Goal: Task Accomplishment & Management: Use online tool/utility

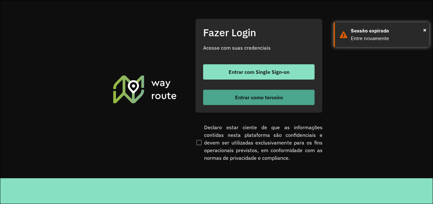
click at [303, 98] on button "Entrar como terceiro" at bounding box center [259, 97] width 112 height 15
click at [268, 97] on span "Entrar como terceiro" at bounding box center [259, 97] width 48 height 5
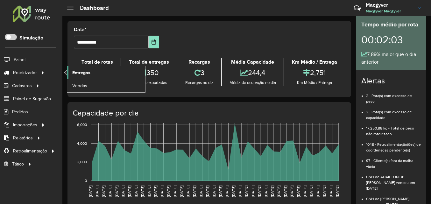
click at [81, 71] on span "Entregas" at bounding box center [81, 72] width 18 height 7
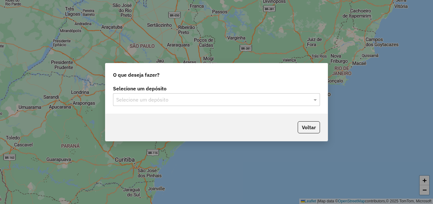
click at [163, 100] on input "text" at bounding box center [210, 100] width 188 height 8
click at [178, 101] on input "text" at bounding box center [210, 100] width 188 height 8
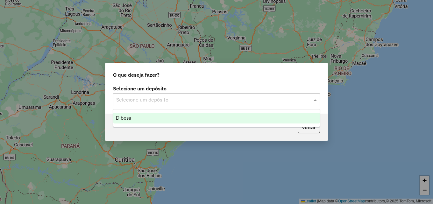
click at [163, 120] on div "Dibesa" at bounding box center [216, 118] width 206 height 11
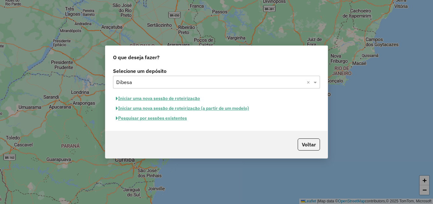
click at [169, 97] on button "Iniciar uma nova sessão de roteirização" at bounding box center [158, 99] width 90 height 10
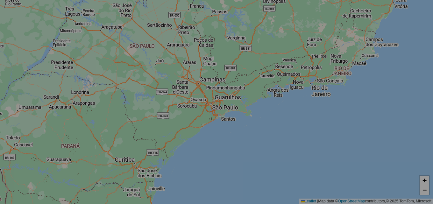
select select "*"
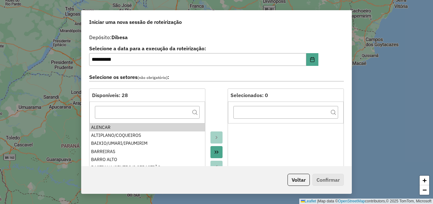
click at [101, 157] on ul "ALENCAR ALTIPLANO/COQUEIROS BAIXIO/UMARI/IPAUMIRIM BARREIRAS BARRO ALTO BASTIAN…" at bounding box center [148, 174] width 116 height 102
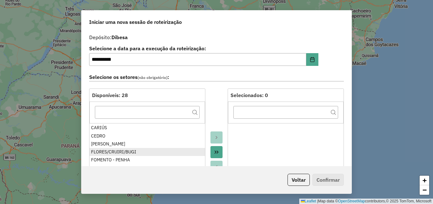
scroll to position [96, 0]
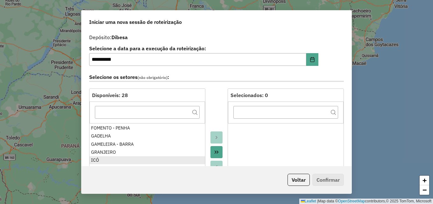
click at [99, 158] on div "ICÓ" at bounding box center [147, 160] width 112 height 7
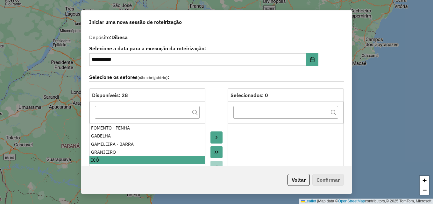
click at [214, 137] on icon "Move to Target" at bounding box center [216, 137] width 5 height 5
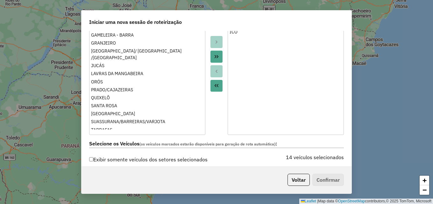
scroll to position [115, 0]
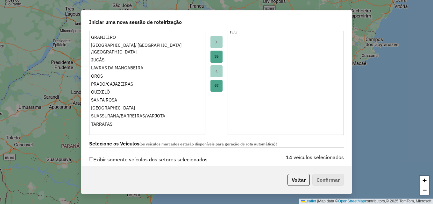
click at [94, 159] on label "Exibir somente veículos dos setores selecionados" at bounding box center [148, 160] width 119 height 12
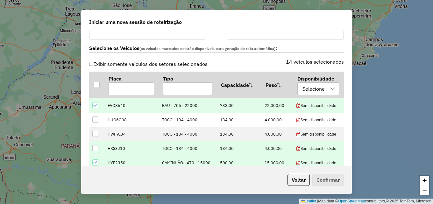
scroll to position [32, 0]
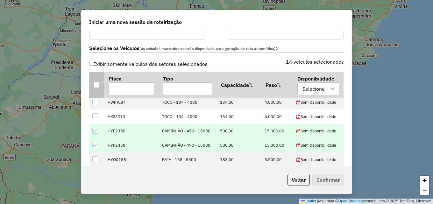
click at [99, 87] on div at bounding box center [97, 85] width 6 height 6
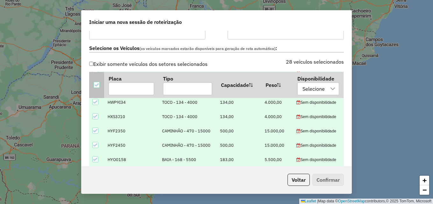
click at [99, 87] on div at bounding box center [97, 85] width 6 height 6
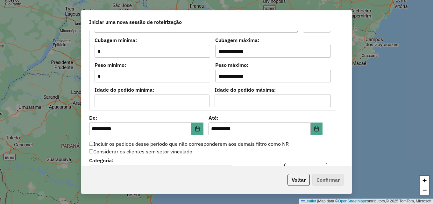
scroll to position [574, 0]
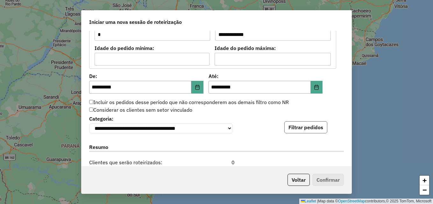
click at [307, 131] on button "Filtrar pedidos" at bounding box center [306, 127] width 43 height 12
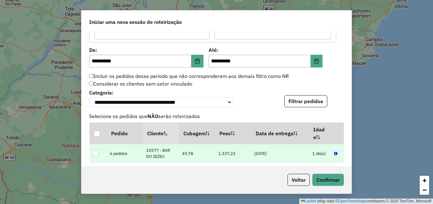
scroll to position [637, 0]
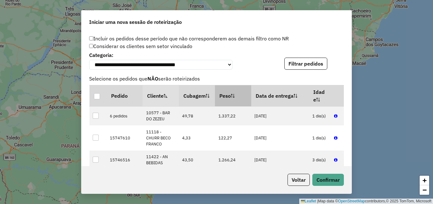
click at [232, 102] on th "Peso" at bounding box center [233, 95] width 36 height 21
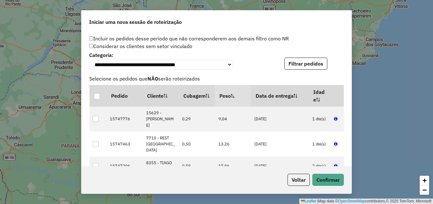
click at [232, 102] on th "Peso" at bounding box center [233, 95] width 36 height 21
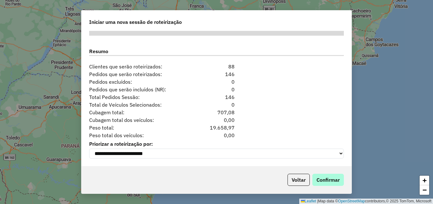
scroll to position [804, 0]
click at [330, 181] on button "Confirmar" at bounding box center [329, 180] width 32 height 12
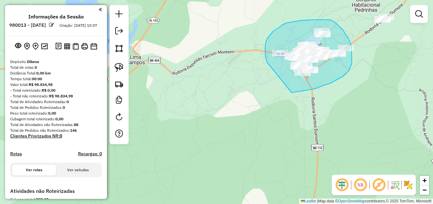
drag, startPoint x: 267, startPoint y: 61, endPoint x: 289, endPoint y: 93, distance: 38.4
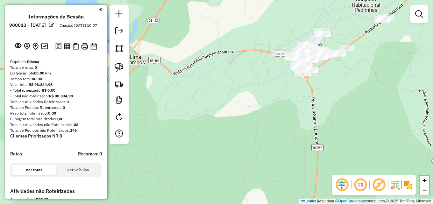
click at [415, 17] on link at bounding box center [419, 14] width 13 height 13
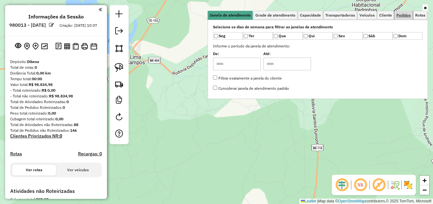
click at [404, 13] on span "Pedidos" at bounding box center [404, 15] width 14 height 4
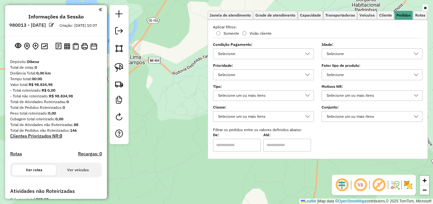
click at [369, 56] on div "Selecione" at bounding box center [368, 54] width 86 height 10
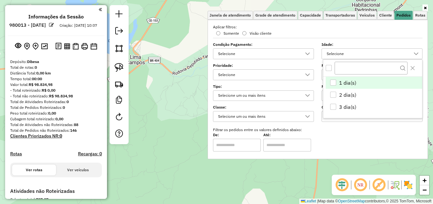
scroll to position [4, 22]
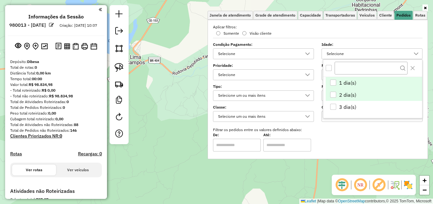
click at [343, 92] on span "2 dia(s)" at bounding box center [347, 95] width 17 height 8
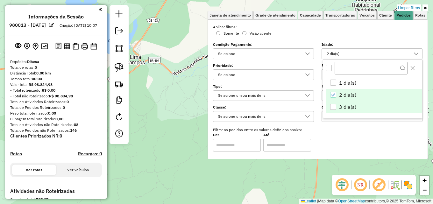
click at [337, 107] on li "3 dia(s)" at bounding box center [374, 107] width 97 height 12
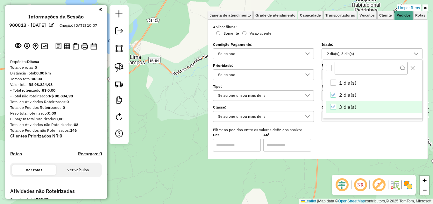
click at [170, 77] on div "Limpar filtros Janela de atendimento Grade de atendimento Capacidade Transporta…" at bounding box center [216, 102] width 433 height 204
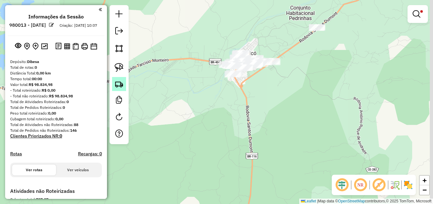
drag, startPoint x: 186, startPoint y: 77, endPoint x: 125, endPoint y: 83, distance: 61.8
click at [125, 83] on hb-router-mapa "**********" at bounding box center [216, 102] width 433 height 204
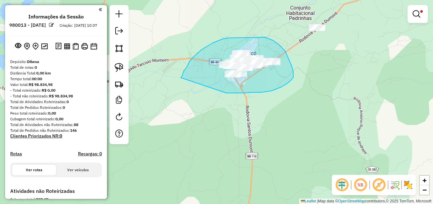
drag, startPoint x: 185, startPoint y: 70, endPoint x: 224, endPoint y: 93, distance: 45.8
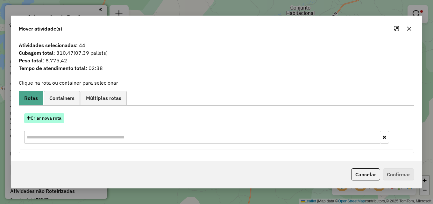
click at [56, 115] on button "Criar nova rota" at bounding box center [44, 118] width 40 height 10
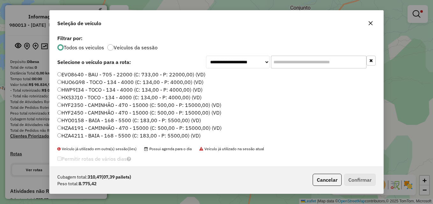
scroll to position [4, 2]
click at [299, 62] on input "text" at bounding box center [319, 62] width 96 height 13
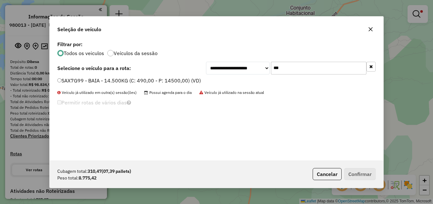
type input "***"
click at [126, 83] on label "SAX7G99 - BAIA - 14.500KG (C: 490,00 - P: 14500,00) (VD)" at bounding box center [129, 81] width 144 height 8
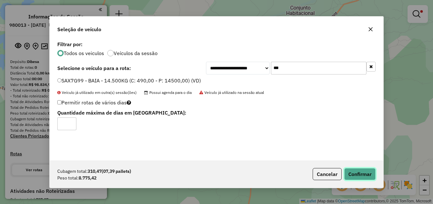
click at [360, 175] on button "Confirmar" at bounding box center [360, 174] width 32 height 12
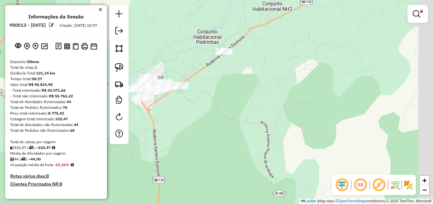
drag, startPoint x: 353, startPoint y: 82, endPoint x: 247, endPoint y: 107, distance: 108.9
click at [248, 107] on div "Limpar filtros Janela de atendimento Grade de atendimento Capacidade Transporta…" at bounding box center [216, 102] width 433 height 204
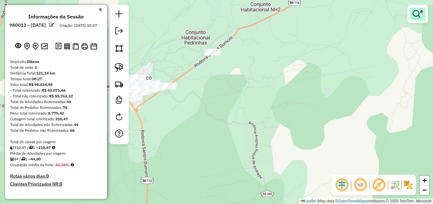
click at [417, 19] on link at bounding box center [417, 14] width 15 height 13
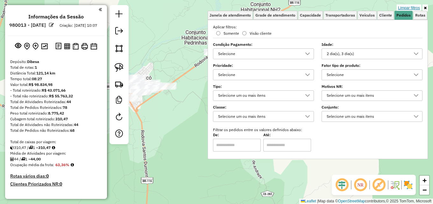
click at [416, 8] on link "Limpar filtros" at bounding box center [409, 7] width 25 height 7
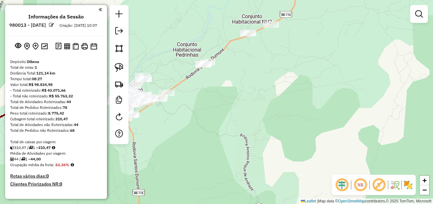
drag, startPoint x: 367, startPoint y: 37, endPoint x: 353, endPoint y: 58, distance: 24.7
click at [355, 56] on div "Janela de atendimento Grade de atendimento Capacidade Transportadoras Veículos …" at bounding box center [216, 102] width 433 height 204
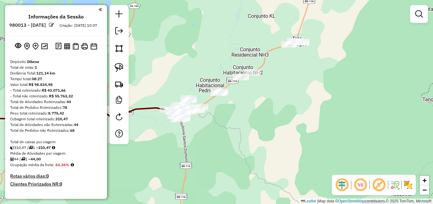
drag, startPoint x: 263, startPoint y: 103, endPoint x: 260, endPoint y: 104, distance: 3.4
click at [260, 104] on div "Janela de atendimento Grade de atendimento Capacidade Transportadoras Veículos …" at bounding box center [216, 102] width 433 height 204
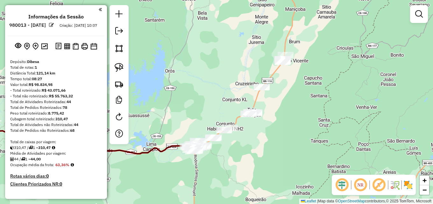
drag, startPoint x: 249, startPoint y: 118, endPoint x: 233, endPoint y: 143, distance: 29.6
click at [233, 143] on div "Janela de atendimento Grade de atendimento Capacidade Transportadoras Veículos …" at bounding box center [216, 102] width 433 height 204
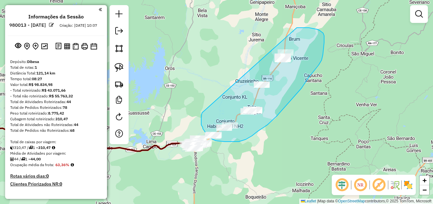
drag, startPoint x: 202, startPoint y: 113, endPoint x: 294, endPoint y: 28, distance: 125.1
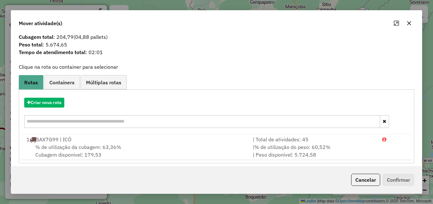
scroll to position [15, 0]
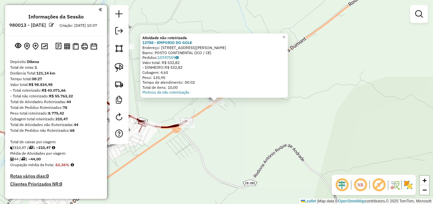
drag, startPoint x: 234, startPoint y: 129, endPoint x: 291, endPoint y: 115, distance: 58.7
click at [269, 125] on div "Atividade não roteirizada 13788 - EMPORIO DO GOLE Endereço: [STREET_ADDRESS][PE…" at bounding box center [216, 102] width 433 height 204
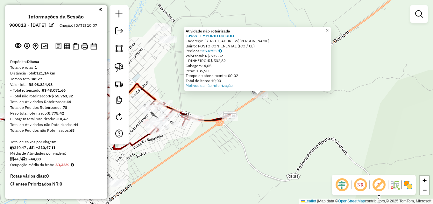
click at [421, 16] on em at bounding box center [419, 14] width 8 height 8
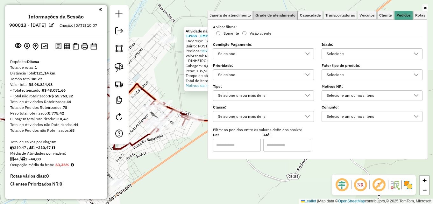
click at [274, 18] on link "Grade de atendimento" at bounding box center [276, 15] width 44 height 9
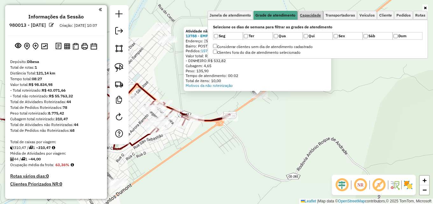
click at [303, 17] on span "Capacidade" at bounding box center [310, 15] width 21 height 4
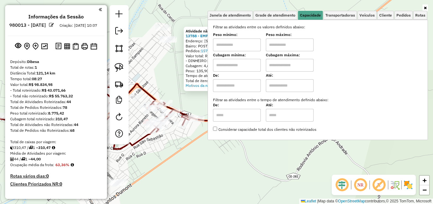
click at [251, 44] on input "text" at bounding box center [237, 45] width 48 height 13
type input "******"
drag, startPoint x: 295, startPoint y: 46, endPoint x: 298, endPoint y: 51, distance: 6.1
click at [296, 46] on input "text" at bounding box center [290, 45] width 48 height 13
type input "********"
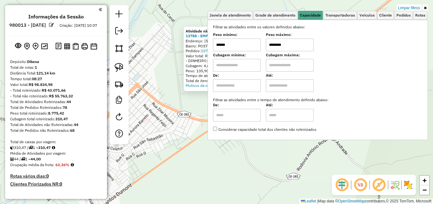
click at [190, 97] on div "Atividade não roteirizada 13788 - EMPORIO DO GOLE Endereço: [STREET_ADDRESS][PE…" at bounding box center [216, 102] width 433 height 204
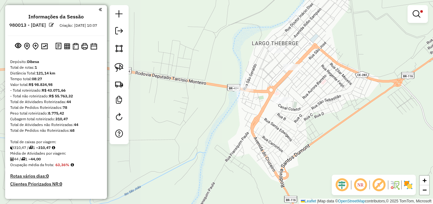
drag, startPoint x: 198, startPoint y: 103, endPoint x: 343, endPoint y: 72, distance: 148.9
click at [345, 71] on div "Limpar filtros Janela de atendimento Grade de atendimento Capacidade Transporta…" at bounding box center [216, 102] width 433 height 204
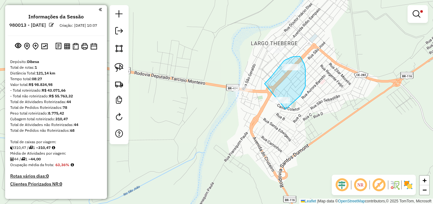
drag, startPoint x: 266, startPoint y: 82, endPoint x: 278, endPoint y: 114, distance: 34.2
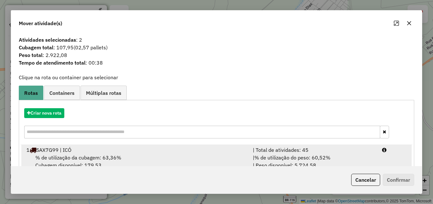
drag, startPoint x: 269, startPoint y: 151, endPoint x: 286, endPoint y: 151, distance: 17.5
click at [270, 151] on div "| Total de atividades: 45" at bounding box center [313, 150] width 129 height 8
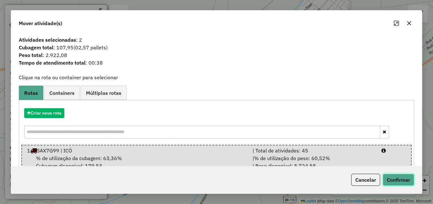
click at [402, 178] on button "Confirmar" at bounding box center [399, 180] width 32 height 12
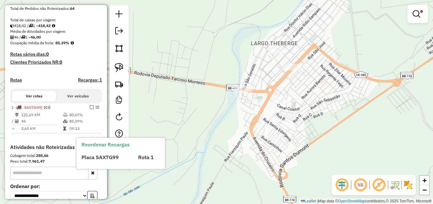
scroll to position [127, 0]
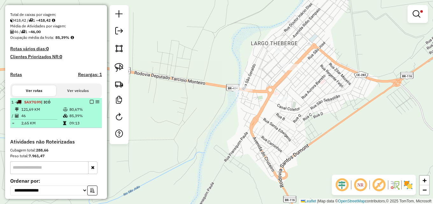
click at [60, 119] on td "46" at bounding box center [42, 116] width 42 height 6
select select "**********"
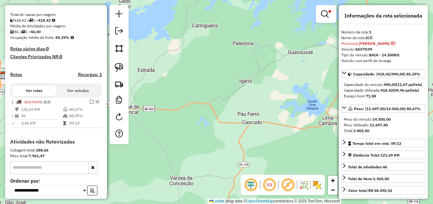
click at [325, 20] on div at bounding box center [326, 14] width 20 height 18
click at [321, 19] on link at bounding box center [326, 14] width 15 height 13
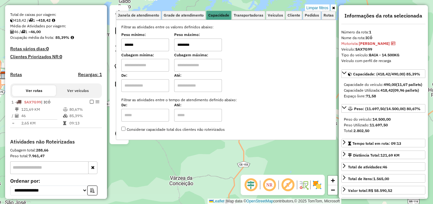
drag, startPoint x: 152, startPoint y: 47, endPoint x: 94, endPoint y: 49, distance: 58.0
click at [95, 49] on hb-router-mapa "**********" at bounding box center [216, 102] width 433 height 204
click at [240, 160] on div "Limpar filtros Janela de atendimento Grade de atendimento Capacidade Transporta…" at bounding box center [216, 102] width 433 height 204
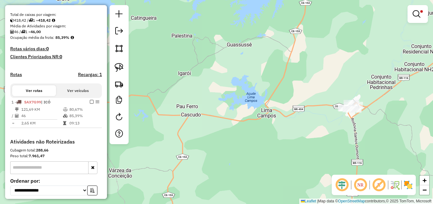
drag, startPoint x: 305, startPoint y: 137, endPoint x: 197, endPoint y: 125, distance: 108.4
click at [192, 127] on div "Limpar filtros Janela de atendimento Grade de atendimento Capacidade Transporta…" at bounding box center [216, 102] width 433 height 204
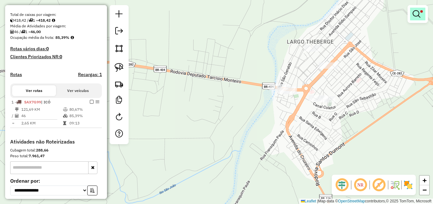
click at [414, 17] on em at bounding box center [417, 14] width 8 height 8
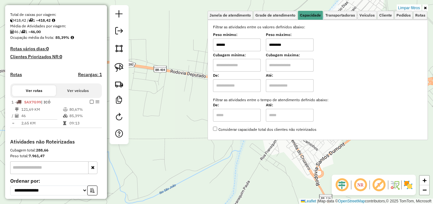
drag, startPoint x: 235, startPoint y: 46, endPoint x: 182, endPoint y: 48, distance: 53.9
click at [195, 47] on div "Limpar filtros Janela de atendimento Grade de atendimento Capacidade Transporta…" at bounding box center [216, 102] width 433 height 204
type input "******"
click at [182, 48] on div "Limpar filtros Janela de atendimento Grade de atendimento Capacidade Transporta…" at bounding box center [216, 102] width 433 height 204
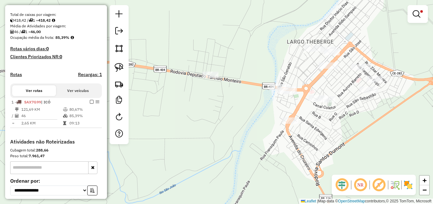
click at [318, 25] on div "Limpar filtros Janela de atendimento Grade de atendimento Capacidade Transporta…" at bounding box center [216, 102] width 433 height 204
click at [357, 24] on div "Limpar filtros Janela de atendimento Grade de atendimento Capacidade Transporta…" at bounding box center [216, 102] width 433 height 204
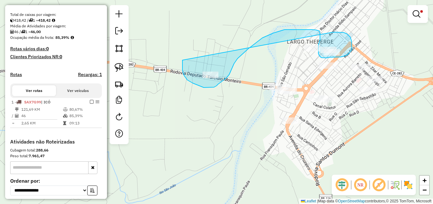
drag, startPoint x: 340, startPoint y: 32, endPoint x: 183, endPoint y: 60, distance: 159.8
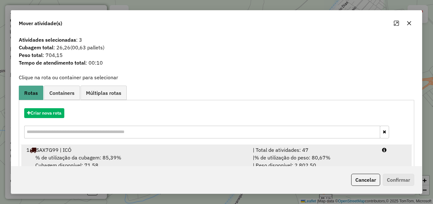
drag, startPoint x: 307, startPoint y: 152, endPoint x: 317, endPoint y: 154, distance: 10.4
click at [307, 153] on div "| Total de atividades: 47" at bounding box center [313, 150] width 129 height 8
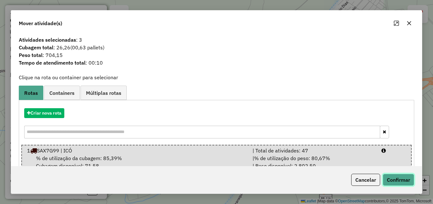
click at [399, 180] on button "Confirmar" at bounding box center [399, 180] width 32 height 12
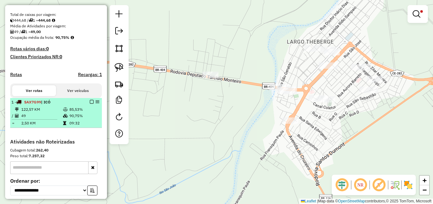
click at [72, 119] on td "90,75%" at bounding box center [84, 116] width 30 height 6
select select "**********"
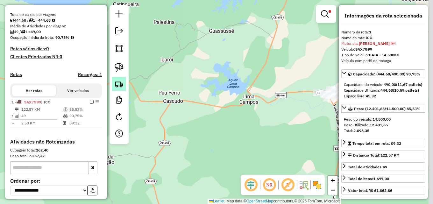
drag, startPoint x: 223, startPoint y: 108, endPoint x: 123, endPoint y: 78, distance: 104.4
click at [124, 78] on hb-router-mapa "**********" at bounding box center [216, 102] width 433 height 204
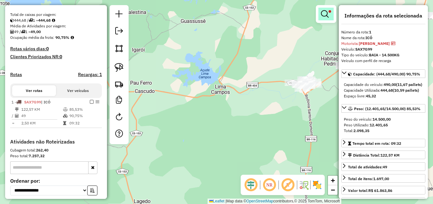
click at [326, 15] on em at bounding box center [325, 14] width 8 height 8
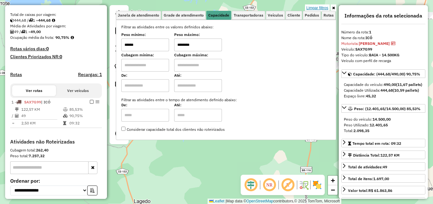
click at [323, 10] on link "Limpar filtros" at bounding box center [317, 7] width 25 height 7
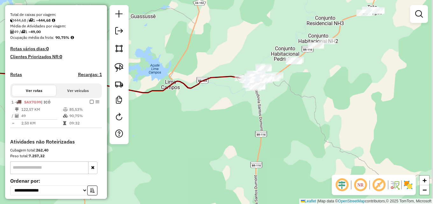
drag, startPoint x: 314, startPoint y: 52, endPoint x: 264, endPoint y: 46, distance: 51.0
click at [264, 46] on div "Janela de atendimento Grade de atendimento Capacidade Transportadoras Veículos …" at bounding box center [216, 102] width 433 height 204
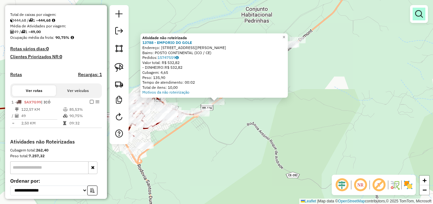
click at [423, 17] on link at bounding box center [419, 14] width 13 height 13
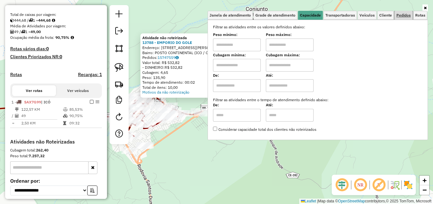
click at [407, 17] on span "Pedidos" at bounding box center [404, 15] width 14 height 4
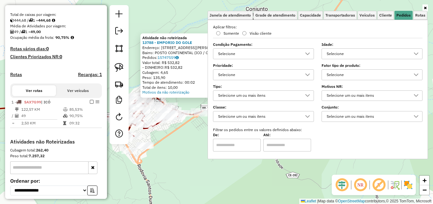
drag, startPoint x: 360, startPoint y: 54, endPoint x: 358, endPoint y: 57, distance: 3.3
click at [360, 55] on div "Selecione" at bounding box center [368, 54] width 86 height 10
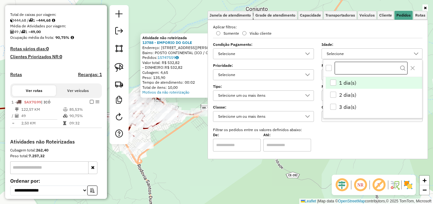
scroll to position [4, 22]
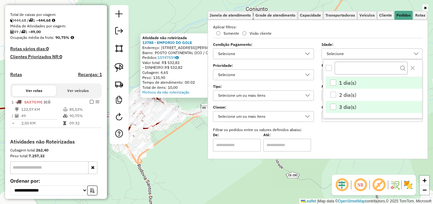
drag, startPoint x: 340, startPoint y: 92, endPoint x: 340, endPoint y: 102, distance: 9.9
click at [340, 93] on span "2 dia(s)" at bounding box center [347, 95] width 17 height 8
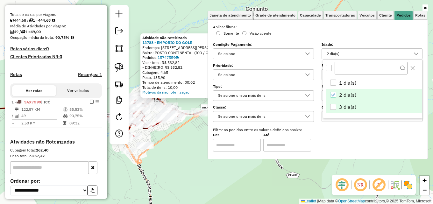
click at [340, 107] on span "3 dia(s)" at bounding box center [347, 107] width 17 height 8
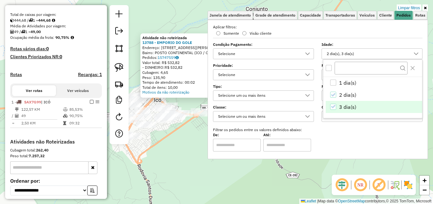
click at [196, 148] on div "Atividade não roteirizada 13788 - EMPORIO DO GOLE Endereço: [STREET_ADDRESS][PE…" at bounding box center [216, 102] width 433 height 204
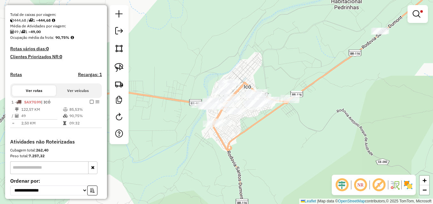
drag, startPoint x: 221, startPoint y: 145, endPoint x: 285, endPoint y: 134, distance: 64.4
click at [285, 134] on div "Limpar filtros Janela de atendimento Grade de atendimento Capacidade Transporta…" at bounding box center [216, 102] width 433 height 204
click at [416, 13] on em at bounding box center [417, 14] width 8 height 8
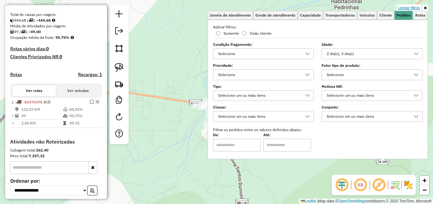
click at [416, 5] on link "Limpar filtros" at bounding box center [409, 7] width 25 height 7
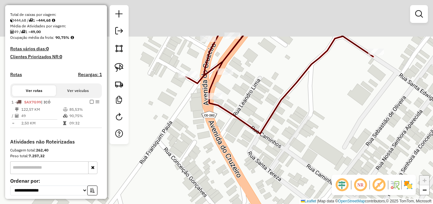
drag, startPoint x: 202, startPoint y: 110, endPoint x: 180, endPoint y: 165, distance: 59.3
click at [180, 165] on div "Janela de atendimento Grade de atendimento Capacidade Transportadoras Veículos …" at bounding box center [216, 102] width 433 height 204
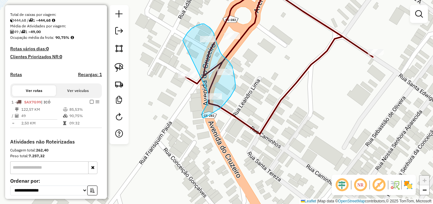
drag, startPoint x: 183, startPoint y: 40, endPoint x: 206, endPoint y: 86, distance: 51.0
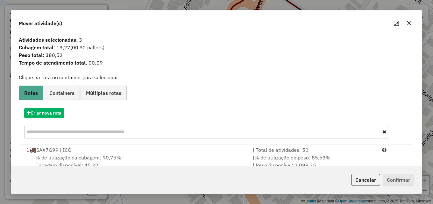
click at [325, 157] on span "% de utilização do peso: 85,53%" at bounding box center [293, 158] width 76 height 6
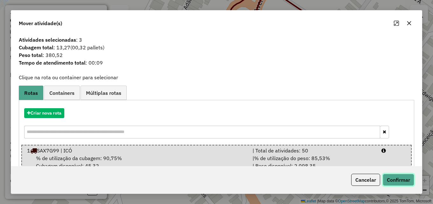
click at [408, 179] on button "Confirmar" at bounding box center [399, 180] width 32 height 12
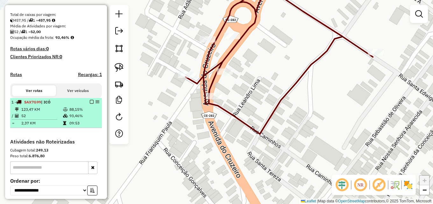
click at [64, 119] on td at bounding box center [66, 116] width 6 height 6
select select "**********"
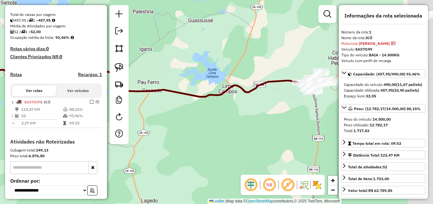
drag, startPoint x: 249, startPoint y: 84, endPoint x: 134, endPoint y: 47, distance: 120.4
click at [128, 47] on hb-router-mapa "**********" at bounding box center [216, 102] width 433 height 204
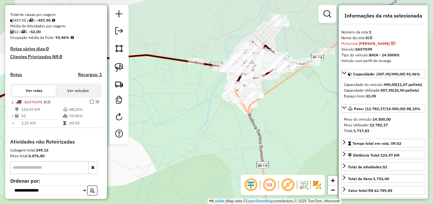
drag, startPoint x: 269, startPoint y: 90, endPoint x: 242, endPoint y: 120, distance: 41.3
click at [242, 120] on div "Janela de atendimento Grade de atendimento Capacidade Transportadoras Veículos …" at bounding box center [216, 102] width 433 height 204
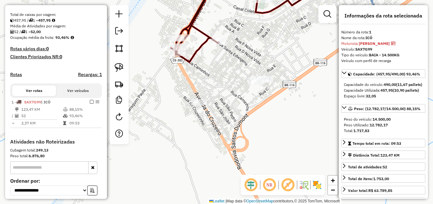
click at [192, 90] on div "Janela de atendimento Grade de atendimento Capacidade Transportadoras Veículos …" at bounding box center [216, 102] width 433 height 204
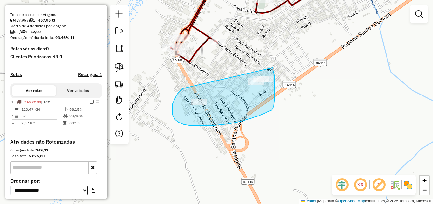
drag, startPoint x: 173, startPoint y: 104, endPoint x: 273, endPoint y: 68, distance: 106.3
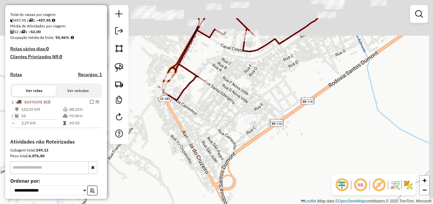
drag, startPoint x: 265, startPoint y: 101, endPoint x: 242, endPoint y: 166, distance: 69.6
click at [242, 166] on div "Janela de atendimento Grade de atendimento Capacidade Transportadoras Veículos …" at bounding box center [216, 102] width 433 height 204
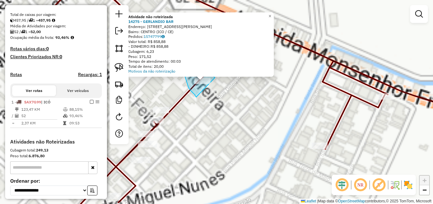
drag, startPoint x: 191, startPoint y: 90, endPoint x: 224, endPoint y: 89, distance: 33.8
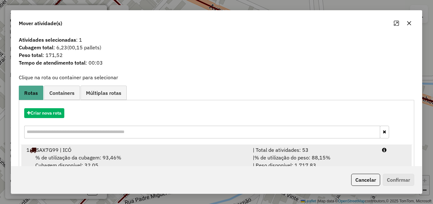
drag, startPoint x: 262, startPoint y: 159, endPoint x: 281, endPoint y: 159, distance: 18.8
click at [263, 158] on span "% de utilização do peso: 88,15%" at bounding box center [293, 158] width 76 height 6
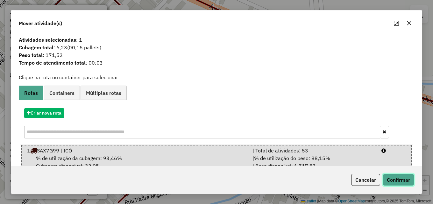
click at [409, 178] on button "Confirmar" at bounding box center [399, 180] width 32 height 12
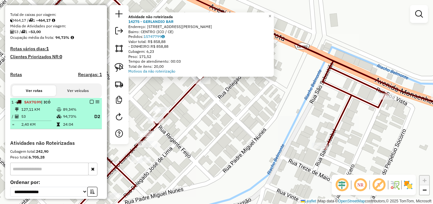
click at [64, 120] on td "94,73%" at bounding box center [75, 117] width 25 height 8
select select "**********"
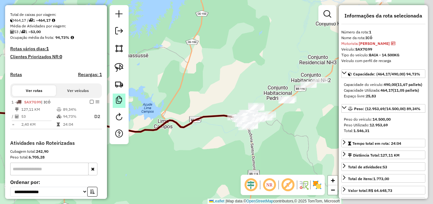
drag, startPoint x: 262, startPoint y: 94, endPoint x: 116, endPoint y: 94, distance: 146.3
click at [116, 94] on hb-router-mapa "**********" at bounding box center [216, 102] width 433 height 204
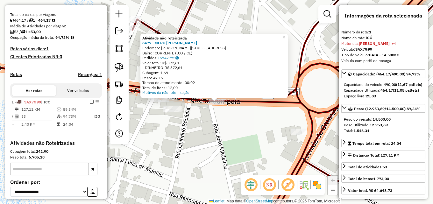
click at [242, 124] on div "Atividade não roteirizada 8479 - MERC FREI DAMIAO Endereço: R PIQUET CARNEIRO, …" at bounding box center [216, 102] width 433 height 204
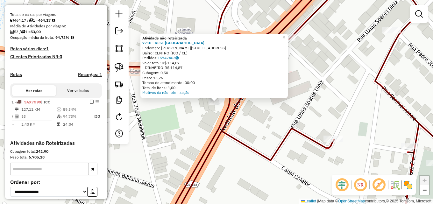
click at [293, 130] on icon at bounding box center [217, 102] width 520 height 245
select select "**********"
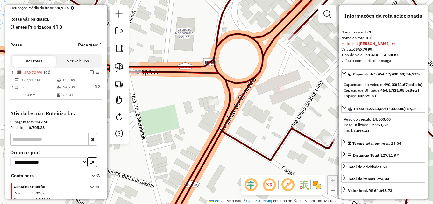
scroll to position [189, 0]
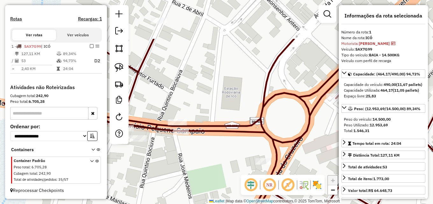
drag, startPoint x: 199, startPoint y: 130, endPoint x: 246, endPoint y: 187, distance: 74.2
click at [247, 191] on hb-router-mapa "**********" at bounding box center [216, 102] width 433 height 204
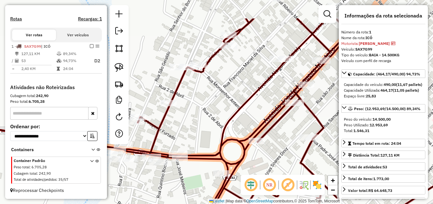
drag, startPoint x: 222, startPoint y: 86, endPoint x: 202, endPoint y: 125, distance: 43.7
click at [202, 125] on div "Janela de atendimento Grade de atendimento Capacidade Transportadoras Veículos …" at bounding box center [216, 102] width 433 height 204
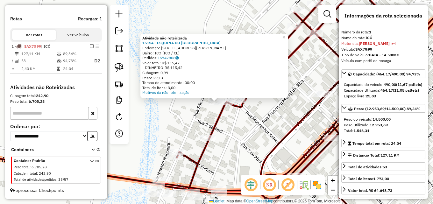
drag, startPoint x: 271, startPoint y: 128, endPoint x: 239, endPoint y: 119, distance: 32.8
click at [258, 125] on div "Atividade não roteirizada 15154 - ESQUINA DO BARaO Endereço: [STREET_ADDRESS][P…" at bounding box center [216, 102] width 433 height 204
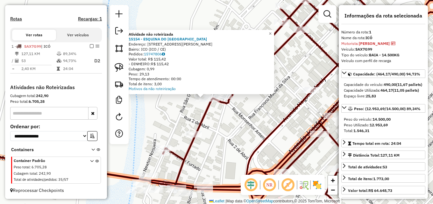
click at [259, 120] on div "Atividade não roteirizada 15154 - ESQUINA DO BARaO Endereço: [STREET_ADDRESS][P…" at bounding box center [216, 102] width 433 height 204
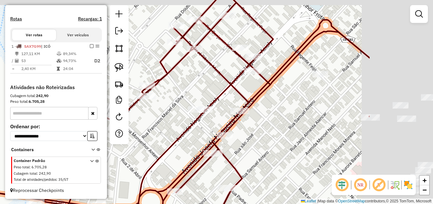
drag, startPoint x: 262, startPoint y: 119, endPoint x: 149, endPoint y: 141, distance: 114.1
click at [149, 141] on div "Janela de atendimento Grade de atendimento Capacidade Transportadoras Veículos …" at bounding box center [216, 102] width 433 height 204
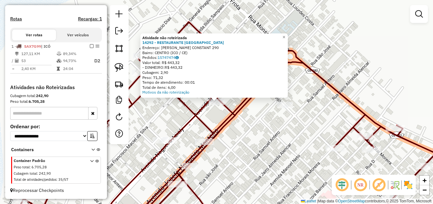
click at [269, 133] on div "Atividade não roteirizada 14292 - RESTAURANTE RIBABA Endereço: BENJAMIM CONSTAN…" at bounding box center [216, 102] width 433 height 204
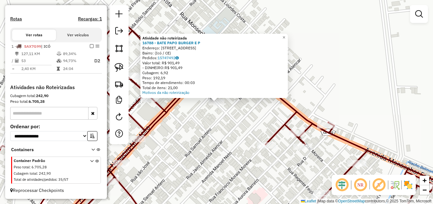
click at [245, 123] on div "Atividade não roteirizada 16788 - BATE PAPO BURGER E P Endereço: [STREET_ADDRES…" at bounding box center [216, 102] width 433 height 204
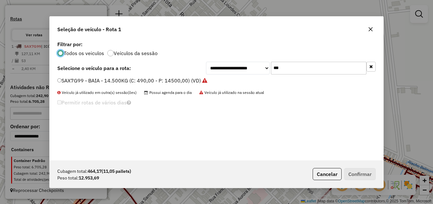
scroll to position [4, 2]
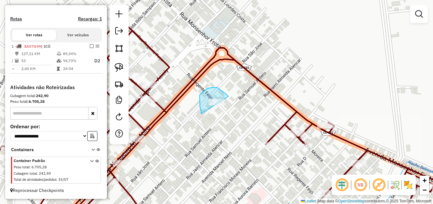
drag, startPoint x: 200, startPoint y: 105, endPoint x: 235, endPoint y: 109, distance: 34.7
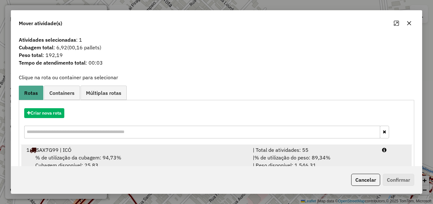
click at [302, 155] on span "% de utilização do peso: 89,34%" at bounding box center [293, 158] width 76 height 6
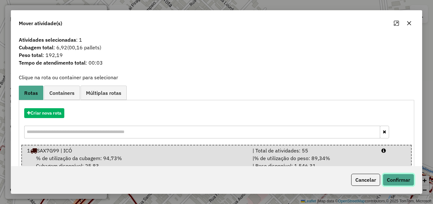
click at [397, 177] on button "Confirmar" at bounding box center [399, 180] width 32 height 12
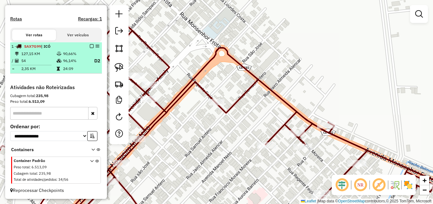
click at [71, 58] on td "96,14%" at bounding box center [75, 61] width 25 height 8
select select "**********"
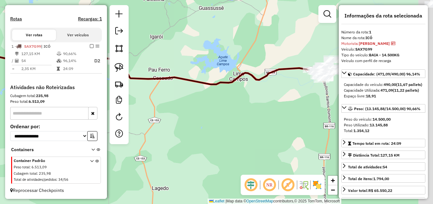
drag, startPoint x: 270, startPoint y: 76, endPoint x: 179, endPoint y: 32, distance: 101.3
click at [178, 32] on div "Janela de atendimento Grade de atendimento Capacidade Transportadoras Veículos …" at bounding box center [216, 102] width 433 height 204
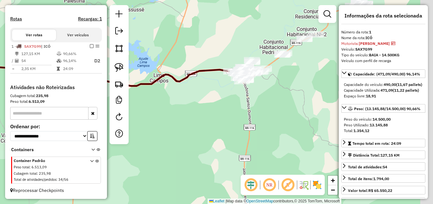
drag, startPoint x: 263, startPoint y: 92, endPoint x: 184, endPoint y: 95, distance: 78.7
click at [184, 95] on div "Janela de atendimento Grade de atendimento Capacidade Transportadoras Veículos …" at bounding box center [216, 102] width 433 height 204
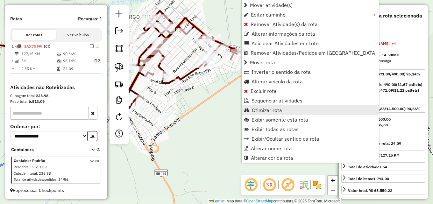
click at [265, 110] on span "Otimizar rota" at bounding box center [267, 110] width 30 height 5
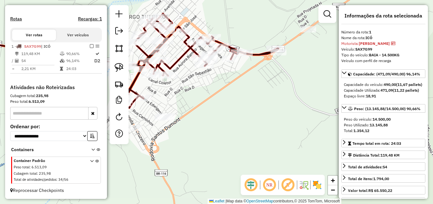
drag, startPoint x: 170, startPoint y: 93, endPoint x: 223, endPoint y: 94, distance: 53.5
click at [215, 94] on div "Janela de atendimento Grade de atendimento Capacidade Transportadoras Veículos …" at bounding box center [216, 102] width 433 height 204
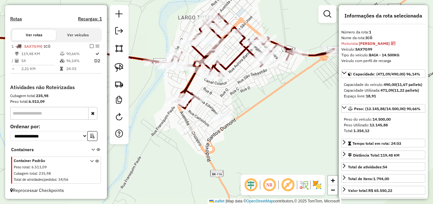
click at [308, 187] on img at bounding box center [304, 185] width 10 height 10
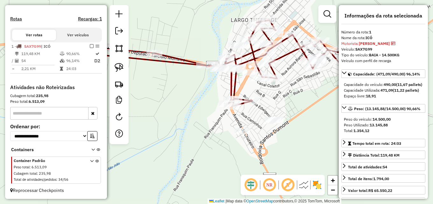
drag, startPoint x: 257, startPoint y: 98, endPoint x: 310, endPoint y: 101, distance: 53.0
click at [310, 101] on div "Janela de atendimento Grade de atendimento Capacidade Transportadoras Veículos …" at bounding box center [216, 102] width 433 height 204
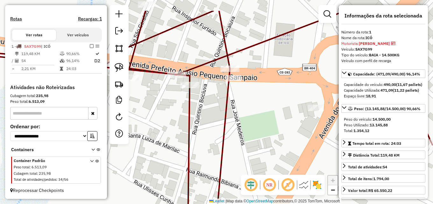
drag, startPoint x: 205, startPoint y: 73, endPoint x: 168, endPoint y: 105, distance: 48.4
click at [168, 105] on div "Janela de atendimento Grade de atendimento Capacidade Transportadoras Veículos …" at bounding box center [216, 102] width 433 height 204
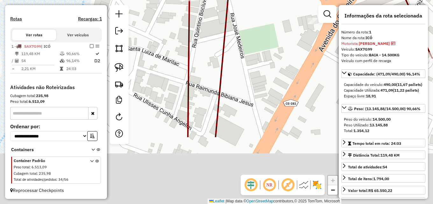
drag, startPoint x: 159, startPoint y: 104, endPoint x: 160, endPoint y: 39, distance: 65.3
click at [159, 40] on div "Janela de atendimento Grade de atendimento Capacidade Transportadoras Veículos …" at bounding box center [216, 102] width 433 height 204
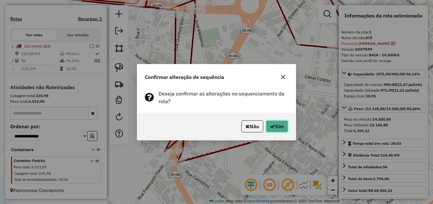
click at [282, 128] on button "Sim" at bounding box center [277, 126] width 22 height 12
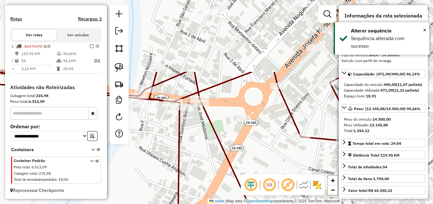
drag, startPoint x: 292, startPoint y: 89, endPoint x: 296, endPoint y: 181, distance: 92.5
click at [296, 181] on hb-router-mapa "**********" at bounding box center [216, 102] width 433 height 204
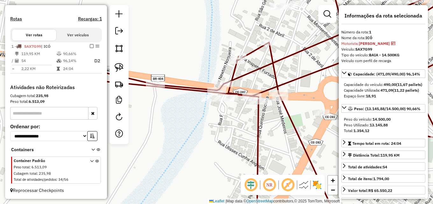
drag, startPoint x: 172, startPoint y: 111, endPoint x: 236, endPoint y: 110, distance: 64.7
click at [238, 110] on div "Janela de atendimento Grade de atendimento Capacidade Transportadoras Veículos …" at bounding box center [216, 102] width 433 height 204
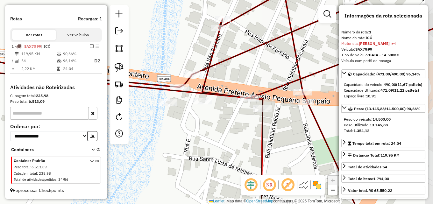
drag, startPoint x: 241, startPoint y: 103, endPoint x: 209, endPoint y: 113, distance: 33.4
click at [210, 113] on div "Janela de atendimento Grade de atendimento Capacidade Transportadoras Veículos …" at bounding box center [216, 102] width 433 height 204
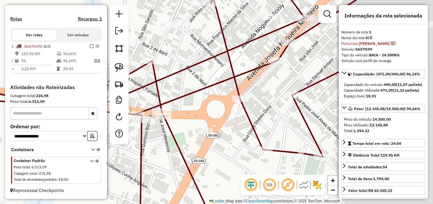
drag, startPoint x: 254, startPoint y: 122, endPoint x: 140, endPoint y: 134, distance: 114.7
click at [140, 134] on div "Janela de atendimento Grade de atendimento Capacidade Transportadoras Veículos …" at bounding box center [216, 102] width 433 height 204
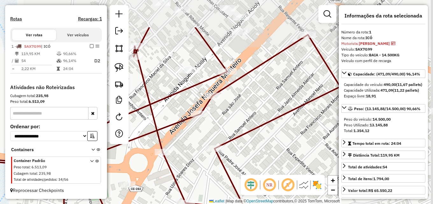
drag, startPoint x: 268, startPoint y: 81, endPoint x: 172, endPoint y: 138, distance: 111.7
click at [172, 138] on div "Janela de atendimento Grade de atendimento Capacidade Transportadoras Veículos …" at bounding box center [216, 102] width 433 height 204
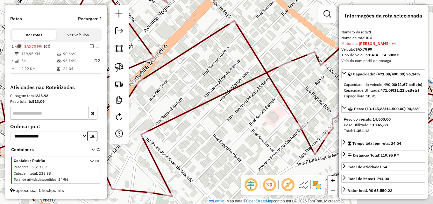
drag, startPoint x: 236, startPoint y: 102, endPoint x: 194, endPoint y: 77, distance: 48.4
click at [194, 77] on div "Janela de atendimento Grade de atendimento Capacidade Transportadoras Veículos …" at bounding box center [216, 102] width 433 height 204
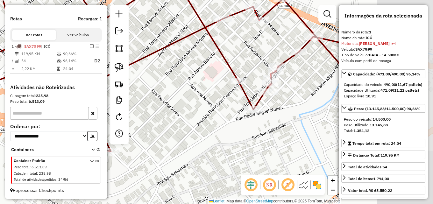
drag, startPoint x: 241, startPoint y: 123, endPoint x: 178, endPoint y: 79, distance: 76.7
click at [178, 78] on div "Janela de atendimento Grade de atendimento Capacidade Transportadoras Veículos …" at bounding box center [216, 102] width 433 height 204
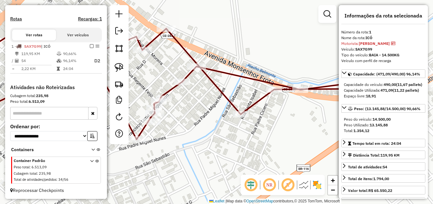
drag, startPoint x: 306, startPoint y: 102, endPoint x: 189, endPoint y: 131, distance: 120.9
click at [189, 131] on div "Janela de atendimento Grade de atendimento Capacidade Transportadoras Veículos …" at bounding box center [216, 102] width 433 height 204
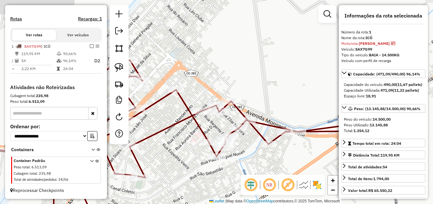
drag, startPoint x: 292, startPoint y: 121, endPoint x: 297, endPoint y: 149, distance: 28.2
click at [297, 149] on div "Janela de atendimento Grade de atendimento Capacidade Transportadoras Veículos …" at bounding box center [216, 102] width 433 height 204
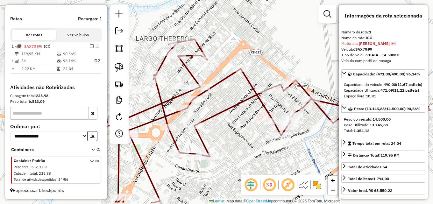
drag, startPoint x: 213, startPoint y: 122, endPoint x: 277, endPoint y: 97, distance: 69.3
click at [278, 97] on div "Janela de atendimento Grade de atendimento Capacidade Transportadoras Veículos …" at bounding box center [216, 102] width 433 height 204
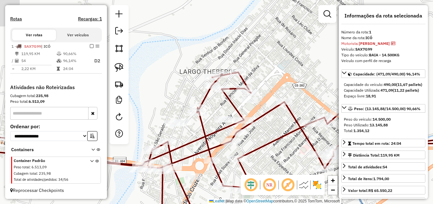
drag, startPoint x: 219, startPoint y: 127, endPoint x: 263, endPoint y: 166, distance: 59.6
click at [263, 166] on div "Janela de atendimento Grade de atendimento Capacidade Transportadoras Veículos …" at bounding box center [216, 102] width 433 height 204
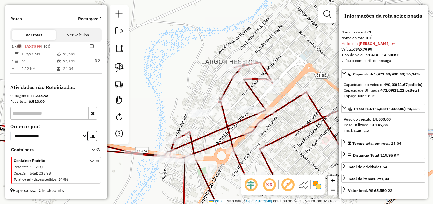
drag, startPoint x: 190, startPoint y: 133, endPoint x: 206, endPoint y: 116, distance: 23.9
click at [213, 117] on div "Janela de atendimento Grade de atendimento Capacidade Transportadoras Veículos …" at bounding box center [216, 102] width 433 height 204
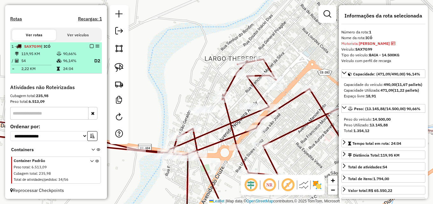
click at [90, 45] on em at bounding box center [92, 46] width 4 height 4
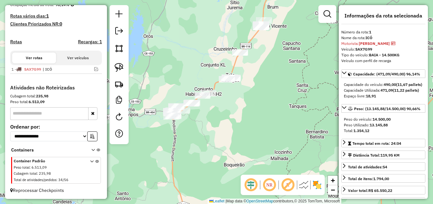
drag, startPoint x: 213, startPoint y: 85, endPoint x: 205, endPoint y: 125, distance: 41.4
click at [205, 125] on div "Janela de atendimento Grade de atendimento Capacidade Transportadoras Veículos …" at bounding box center [216, 102] width 433 height 204
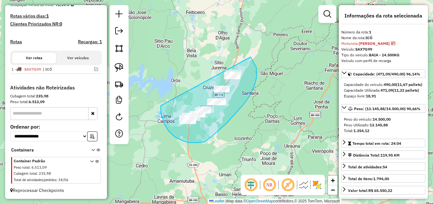
drag, startPoint x: 161, startPoint y: 106, endPoint x: 240, endPoint y: 49, distance: 97.7
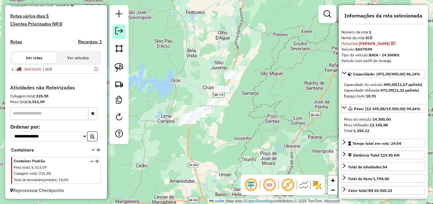
click at [124, 28] on link at bounding box center [119, 32] width 13 height 14
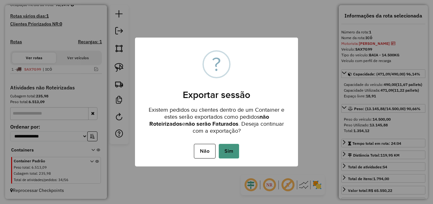
click at [235, 147] on button "Sim" at bounding box center [229, 151] width 20 height 15
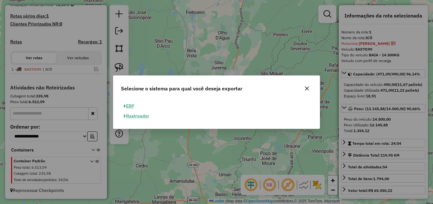
click at [134, 105] on button "ERP" at bounding box center [129, 106] width 16 height 10
select select "**"
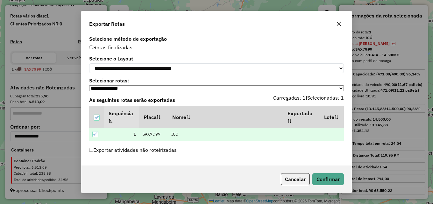
scroll to position [2, 0]
click at [327, 178] on button "Confirmar" at bounding box center [329, 179] width 32 height 12
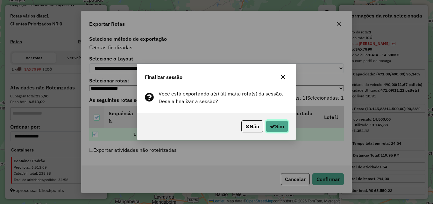
click at [281, 131] on button "Sim" at bounding box center [277, 126] width 22 height 12
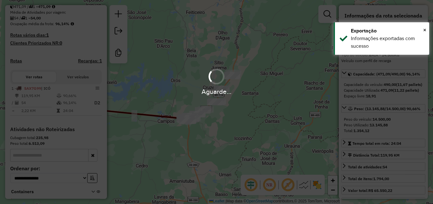
scroll to position [192, 0]
